Goal: Find contact information: Find contact information

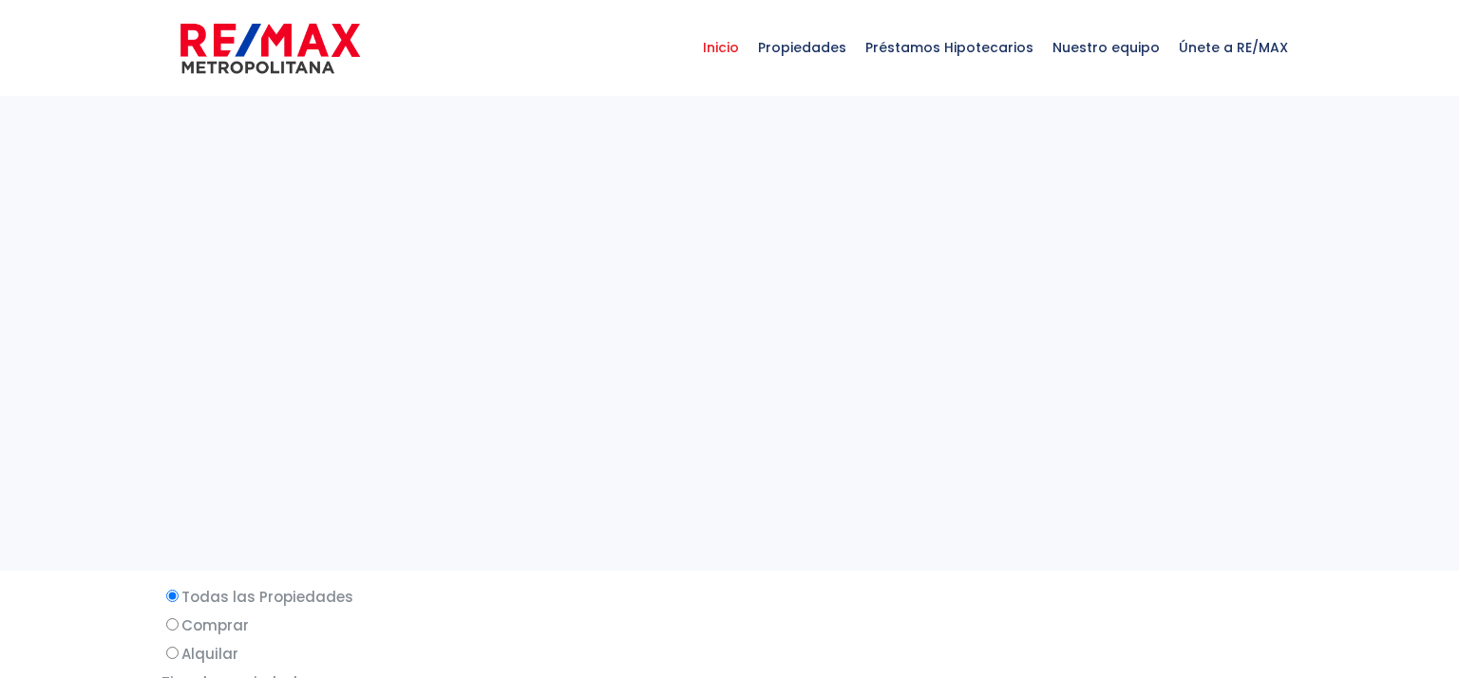
select select
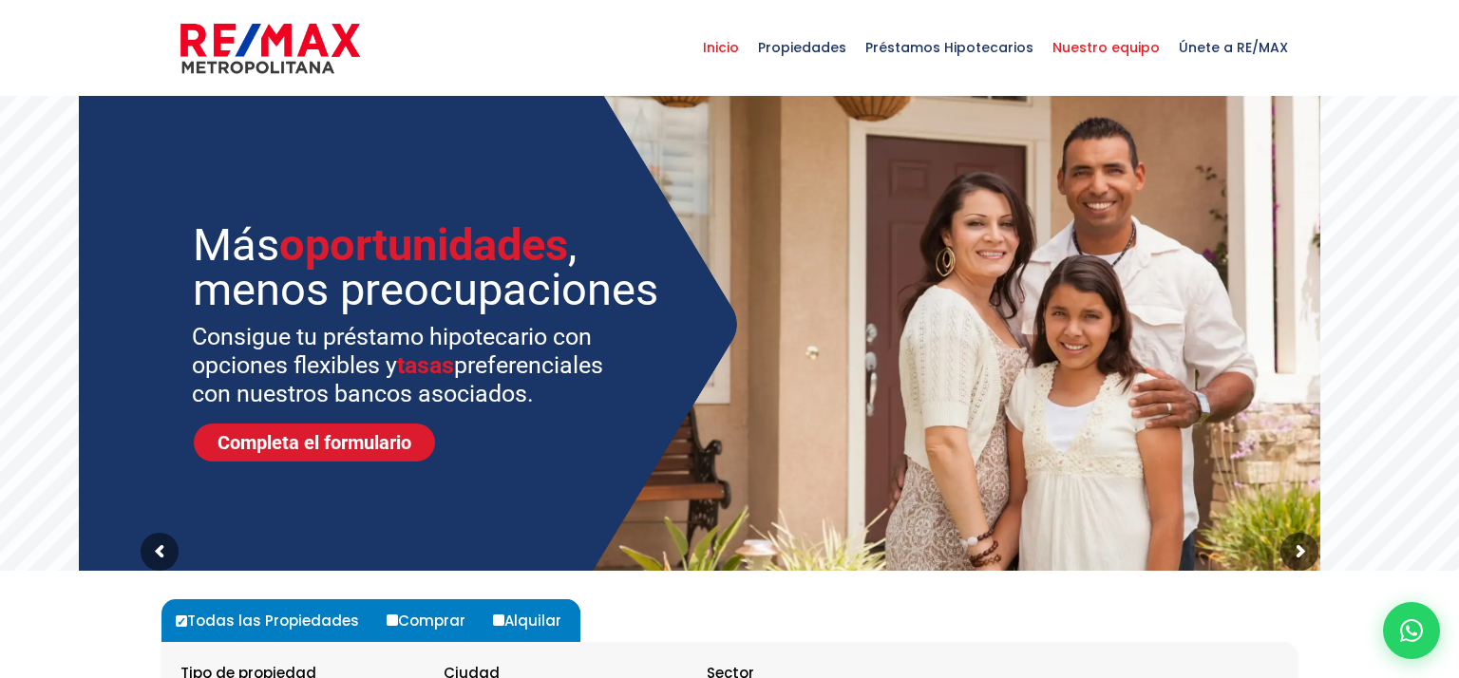
click at [1104, 52] on span "Nuestro equipo" at bounding box center [1106, 47] width 126 height 57
